Goal: Transaction & Acquisition: Purchase product/service

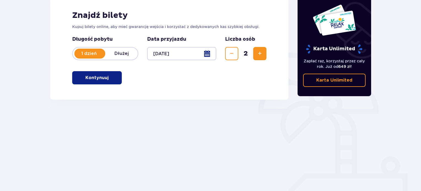
scroll to position [89, 0]
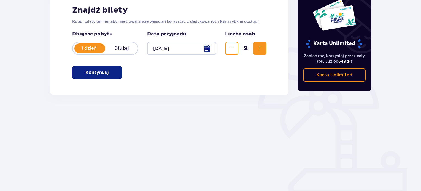
click at [101, 74] on p "Kontynuuj" at bounding box center [96, 73] width 23 height 6
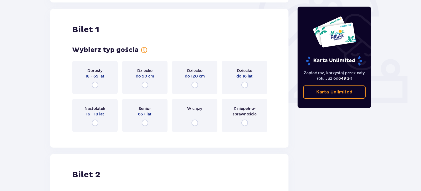
scroll to position [184, 0]
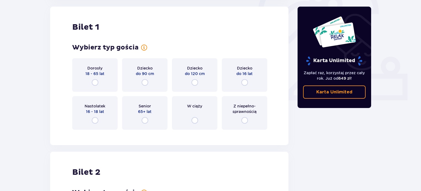
click at [245, 85] on input "radio" at bounding box center [244, 82] width 7 height 7
radio input "true"
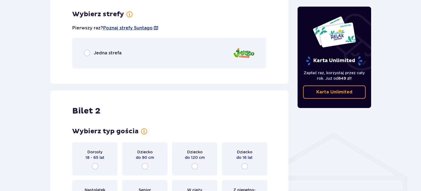
scroll to position [318, 0]
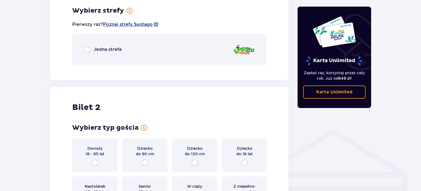
click at [87, 50] on input "radio" at bounding box center [87, 49] width 7 height 7
radio input "true"
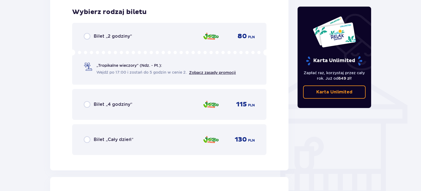
scroll to position [388, 0]
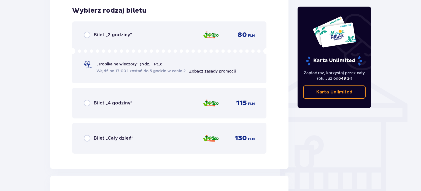
click at [86, 137] on input "radio" at bounding box center [87, 138] width 7 height 7
radio input "true"
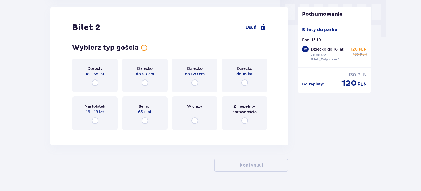
scroll to position [570, 0]
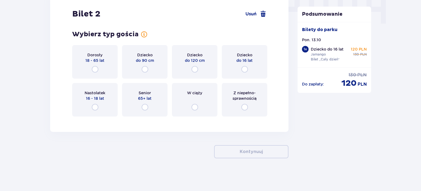
click at [96, 69] on input "radio" at bounding box center [95, 69] width 7 height 7
radio input "true"
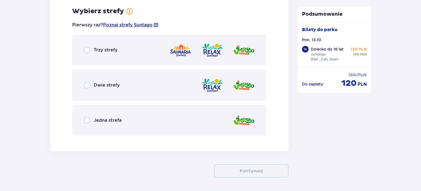
scroll to position [691, 0]
click at [85, 120] on input "radio" at bounding box center [87, 120] width 7 height 7
radio input "true"
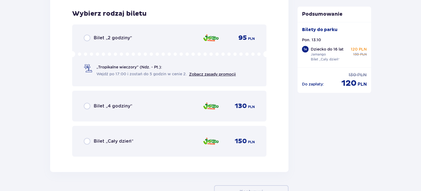
scroll to position [831, 0]
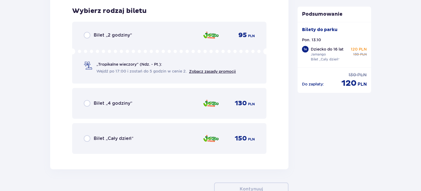
click at [86, 140] on input "radio" at bounding box center [87, 138] width 7 height 7
radio input "true"
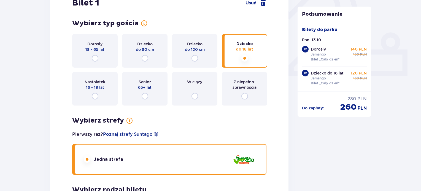
scroll to position [0, 0]
